Goal: Task Accomplishment & Management: Use online tool/utility

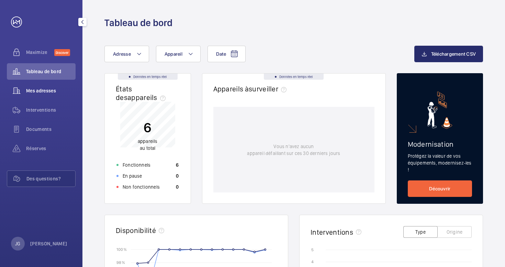
click at [49, 89] on span "Mes adresses" at bounding box center [50, 90] width 49 height 7
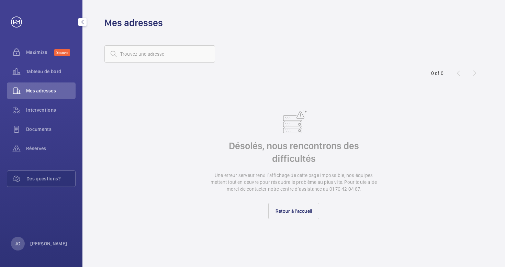
click at [49, 89] on span "Mes adresses" at bounding box center [50, 90] width 49 height 7
click at [276, 208] on link "Retour à l'accueil" at bounding box center [293, 211] width 51 height 16
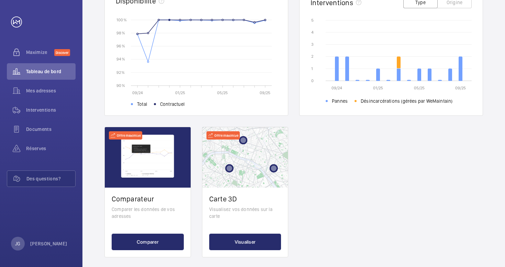
scroll to position [236, 0]
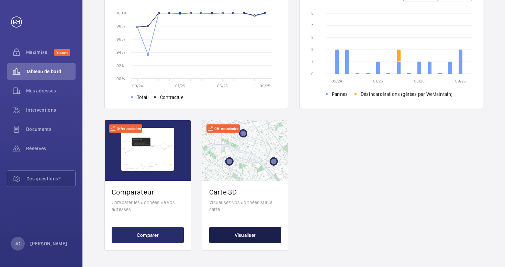
click at [243, 237] on button "Visualiser" at bounding box center [245, 235] width 72 height 16
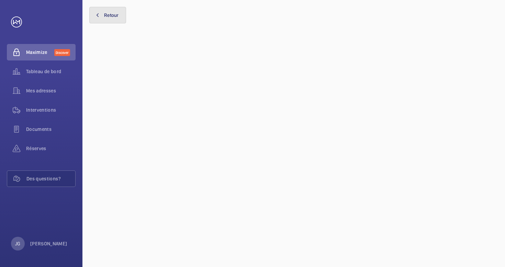
click at [109, 15] on button "Retour" at bounding box center [107, 15] width 37 height 16
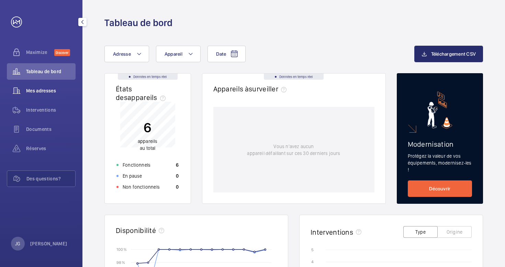
click at [45, 92] on span "Mes adresses" at bounding box center [50, 90] width 49 height 7
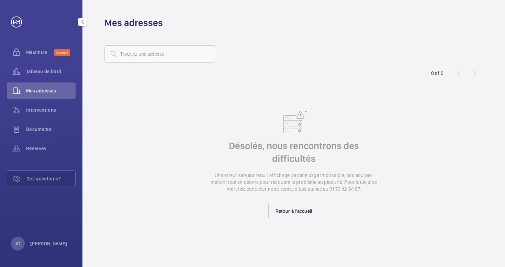
click at [45, 92] on span "Mes adresses" at bounding box center [50, 90] width 49 height 7
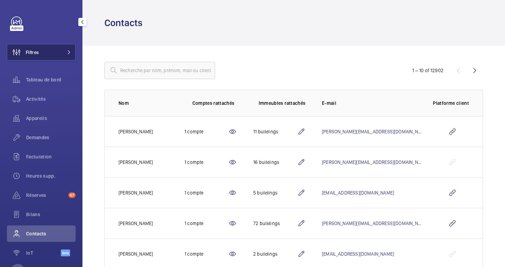
click at [46, 51] on button "Filtres" at bounding box center [41, 52] width 69 height 16
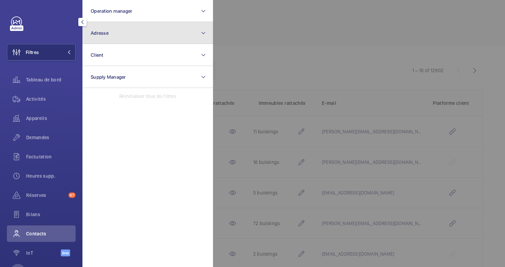
click at [114, 35] on button "Adresse" at bounding box center [147, 33] width 130 height 22
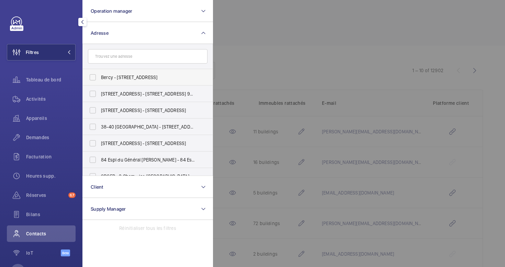
type input "+33 (0)6 62 23 29 92"
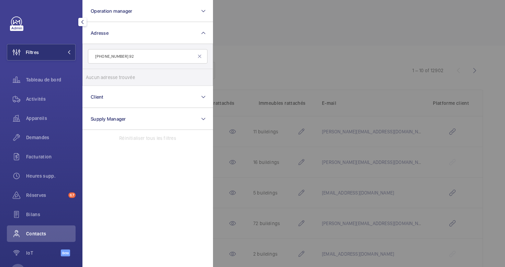
drag, startPoint x: 138, startPoint y: 58, endPoint x: 78, endPoint y: 57, distance: 60.4
click at [78, 57] on div "Filtres Operation manager Adresse +33 (0)6 62 23 29 92 Aucun adresse trouvée Ré…" at bounding box center [41, 133] width 82 height 267
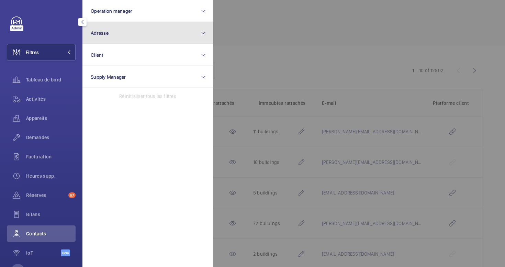
click at [116, 33] on button "Adresse" at bounding box center [147, 33] width 130 height 22
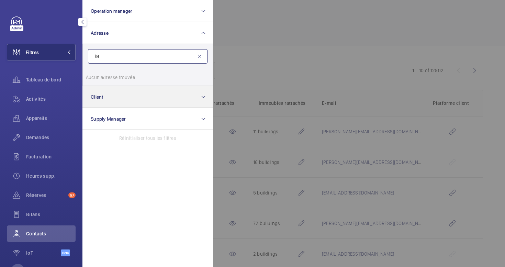
type input "k"
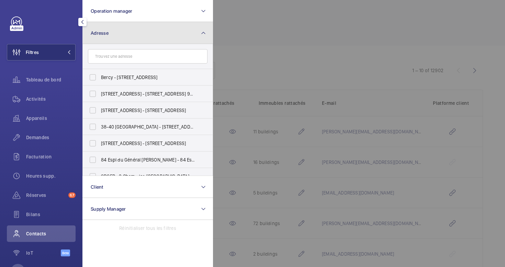
click at [188, 37] on button "Adresse" at bounding box center [147, 33] width 130 height 22
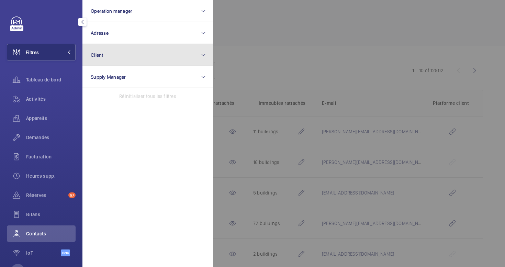
click at [117, 57] on button "Client" at bounding box center [147, 55] width 130 height 22
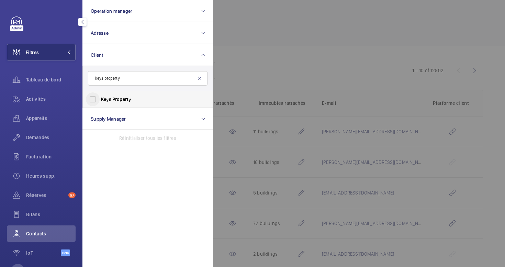
type input "keys property"
click at [95, 99] on input "Keys Property" at bounding box center [93, 99] width 14 height 14
checkbox input "true"
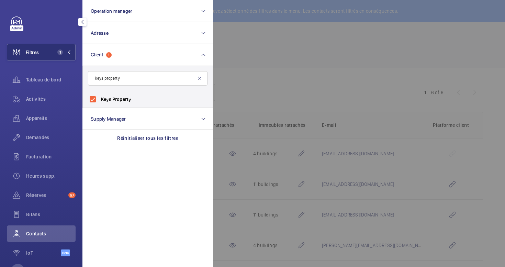
click at [254, 56] on div at bounding box center [465, 133] width 505 height 267
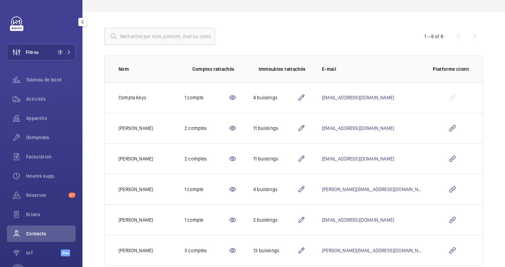
scroll to position [71, 0]
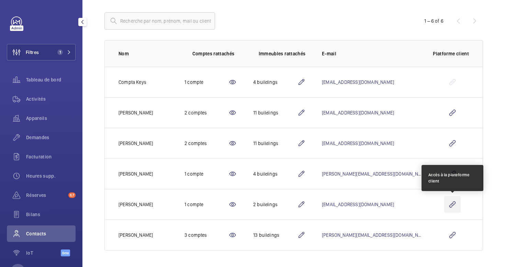
click at [453, 206] on wm-front-icon-button at bounding box center [452, 204] width 16 height 16
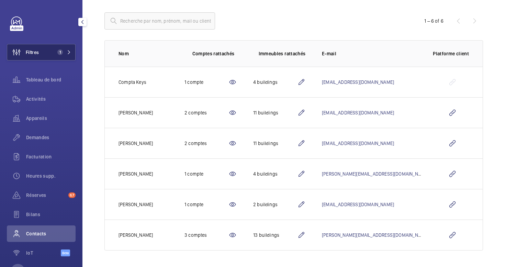
click at [44, 52] on button "Filtres 1" at bounding box center [41, 52] width 69 height 16
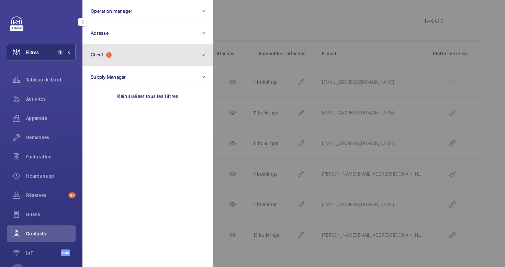
click at [127, 56] on button "Client 1" at bounding box center [147, 55] width 130 height 22
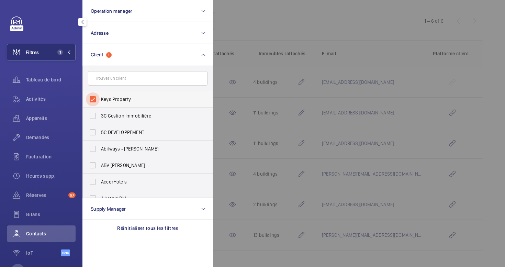
click at [94, 100] on input "Keys Property" at bounding box center [93, 99] width 14 height 14
checkbox input "false"
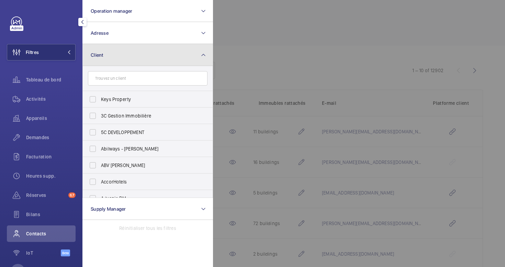
click at [125, 58] on button "Client" at bounding box center [147, 55] width 130 height 22
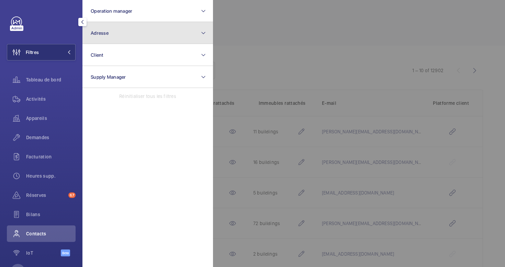
click at [127, 37] on button "Adresse" at bounding box center [147, 33] width 130 height 22
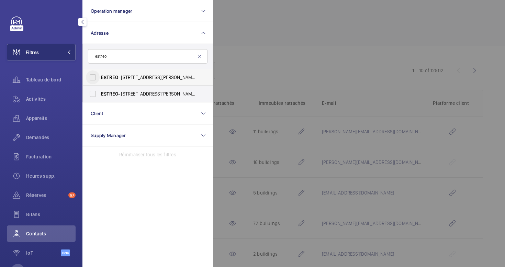
type input "estreo"
click at [89, 74] on input "ESTREO - 1 Rue d'Aurion, ROSNY-SOUS-BOIS 93110" at bounding box center [93, 77] width 14 height 14
checkbox input "true"
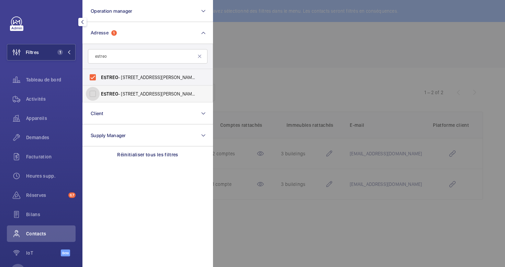
click at [93, 94] on input "ESTREO - 1 Rue d'Aurion, ROSNY-SOUS-BOIS 93110" at bounding box center [93, 94] width 14 height 14
checkbox input "true"
click at [299, 50] on div at bounding box center [465, 133] width 505 height 267
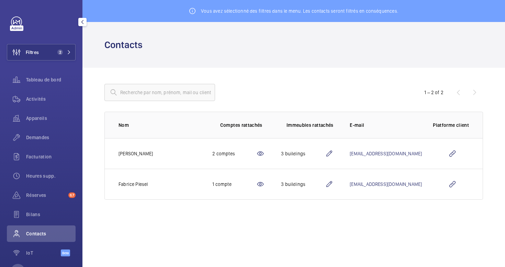
click at [333, 184] on mat-icon at bounding box center [329, 184] width 8 height 8
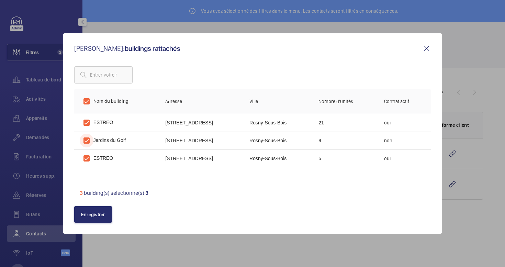
click at [84, 140] on input "checkbox" at bounding box center [87, 141] width 14 height 14
checkbox input "false"
click at [97, 213] on button "Enregistrer" at bounding box center [93, 214] width 38 height 16
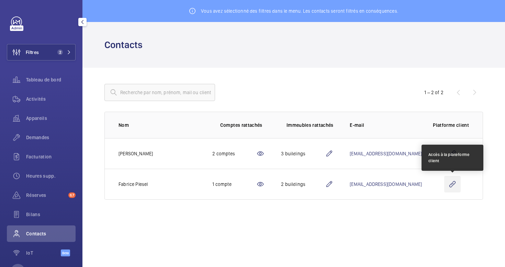
click at [452, 186] on wm-front-icon-button at bounding box center [452, 184] width 16 height 16
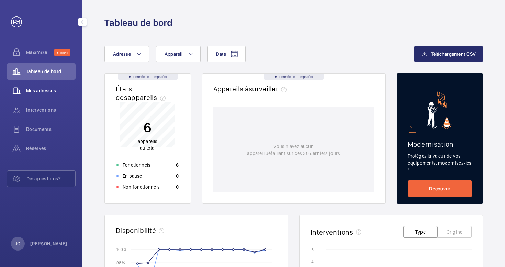
click at [32, 89] on span "Mes adresses" at bounding box center [50, 90] width 49 height 7
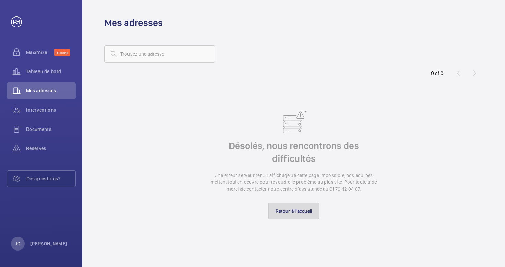
click at [289, 217] on link "Retour à l'accueil" at bounding box center [293, 211] width 51 height 16
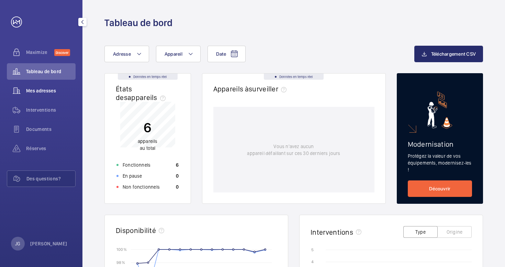
click at [50, 95] on div "Mes adresses" at bounding box center [41, 90] width 69 height 16
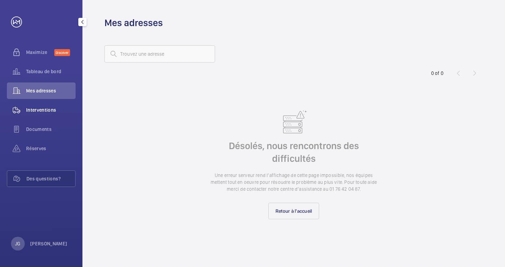
click at [38, 111] on span "Interventions" at bounding box center [50, 109] width 49 height 7
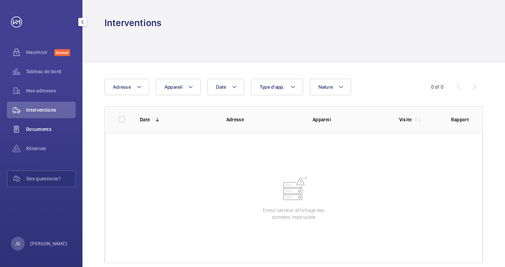
click at [40, 130] on span "Documents" at bounding box center [50, 129] width 49 height 7
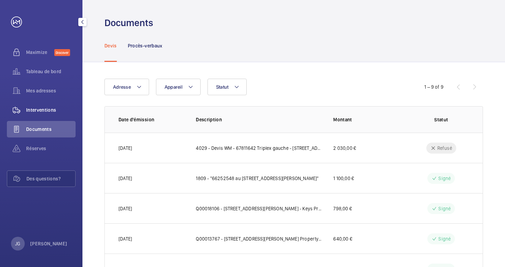
click at [28, 108] on span "Interventions" at bounding box center [50, 109] width 49 height 7
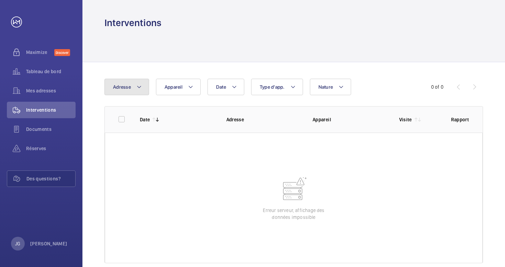
click at [132, 85] on button "Adresse" at bounding box center [126, 87] width 45 height 16
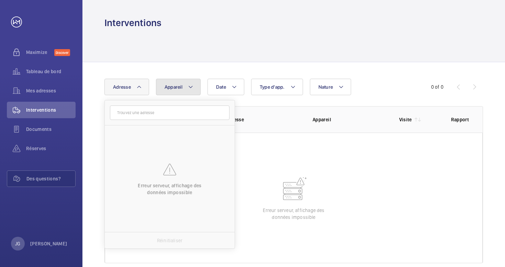
click at [175, 90] on span "Appareil" at bounding box center [173, 86] width 18 height 5
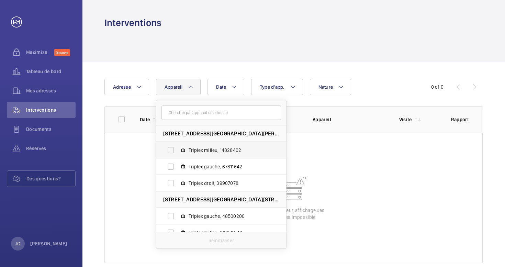
click at [183, 150] on mat-icon at bounding box center [182, 149] width 5 height 5
click at [177, 150] on input "Triplex milieu, 14828402" at bounding box center [171, 150] width 14 height 14
checkbox input "true"
click at [135, 141] on wm-front-table-error "Erreur serveur, affichage des données impossible" at bounding box center [294, 197] width 378 height 130
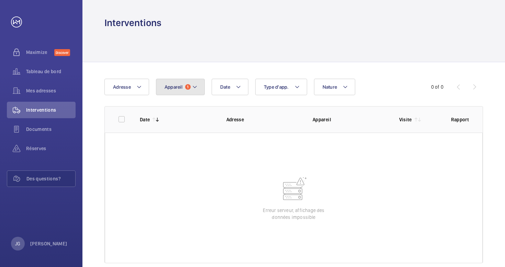
click at [174, 93] on button "Appareil 1" at bounding box center [180, 87] width 49 height 16
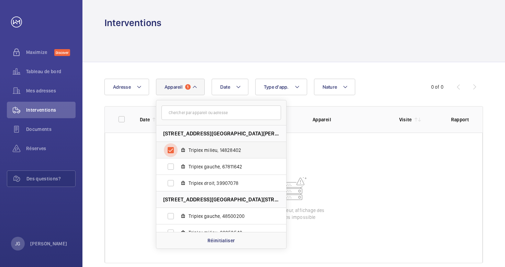
click at [168, 150] on input "Triplex milieu, 14828402" at bounding box center [171, 150] width 14 height 14
checkbox input "false"
click at [99, 139] on div "Date Adresse Appareil 68 Avenue du Général de Gaulle - 68 Avenue du Général de …" at bounding box center [293, 170] width 422 height 217
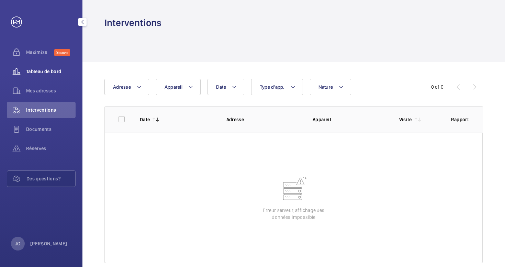
click at [32, 68] on div "Tableau de bord" at bounding box center [41, 71] width 69 height 16
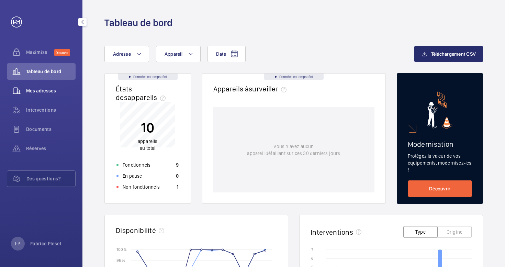
click at [44, 93] on span "Mes adresses" at bounding box center [50, 90] width 49 height 7
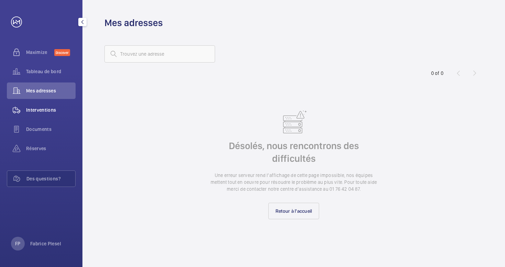
click at [45, 115] on div "Interventions" at bounding box center [41, 110] width 69 height 16
